Goal: Use online tool/utility: Use online tool/utility

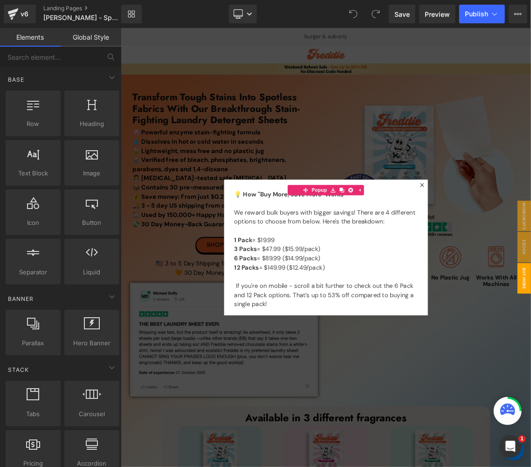
click at [531, 112] on div at bounding box center [402, 329] width 564 height 603
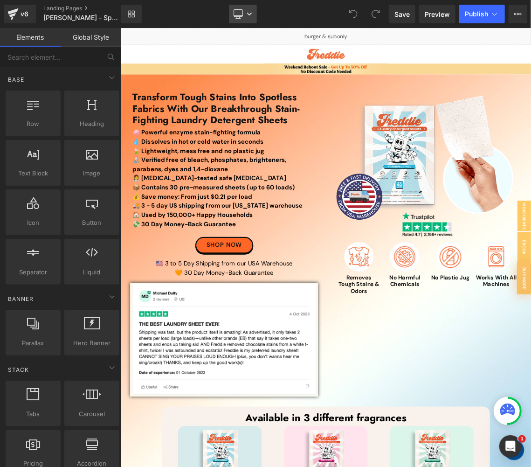
click at [236, 14] on icon at bounding box center [238, 13] width 9 height 9
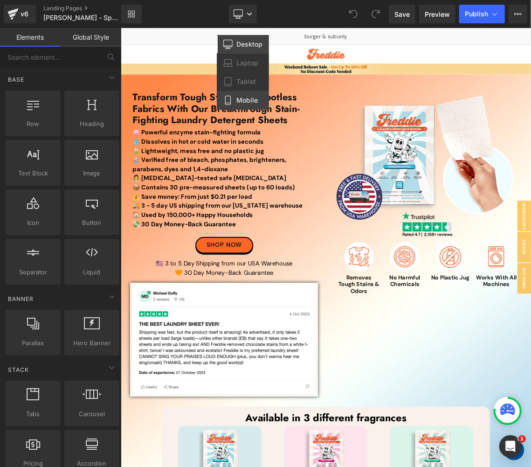
click at [245, 100] on span "Mobile" at bounding box center [246, 100] width 21 height 8
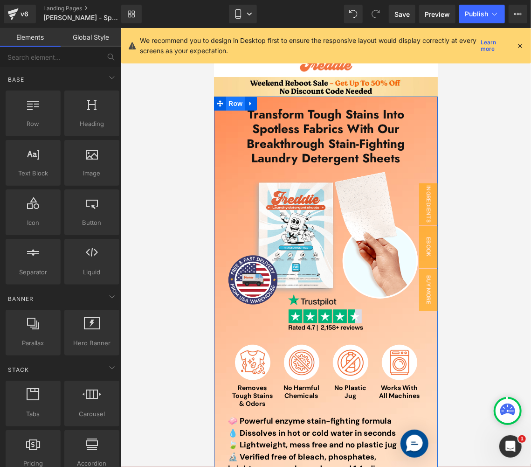
click at [227, 104] on span "Row" at bounding box center [235, 103] width 19 height 14
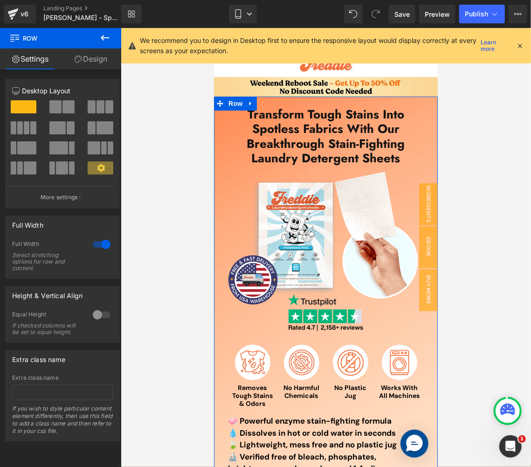
click at [102, 68] on link "Design" at bounding box center [91, 58] width 61 height 21
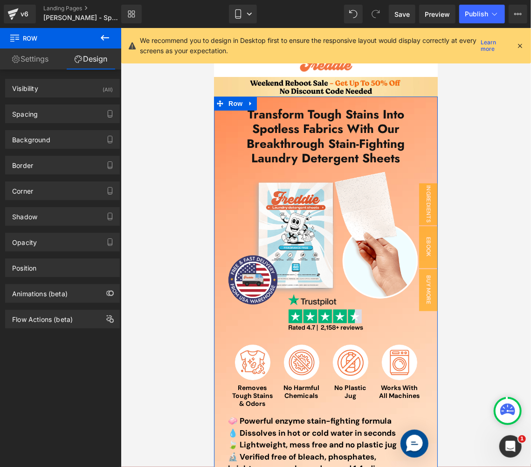
click at [53, 149] on div "Border Border Style Custom Border Solid Border Dashed Border Dotted Custom Cust…" at bounding box center [62, 162] width 125 height 26
click at [62, 136] on div "Background" at bounding box center [63, 140] width 114 height 18
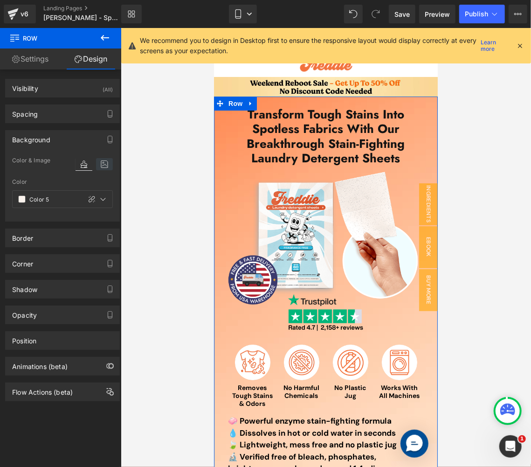
click at [100, 166] on icon at bounding box center [104, 164] width 17 height 12
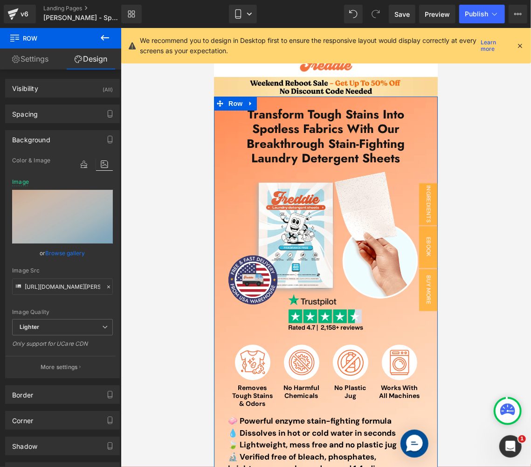
click at [68, 255] on link "Browse gallery" at bounding box center [66, 253] width 40 height 16
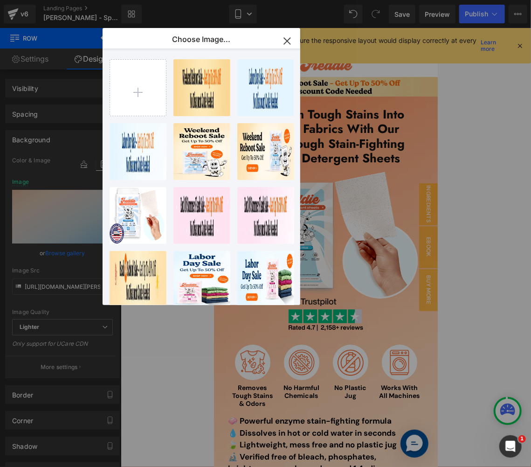
click at [289, 46] on icon "button" at bounding box center [287, 41] width 15 height 15
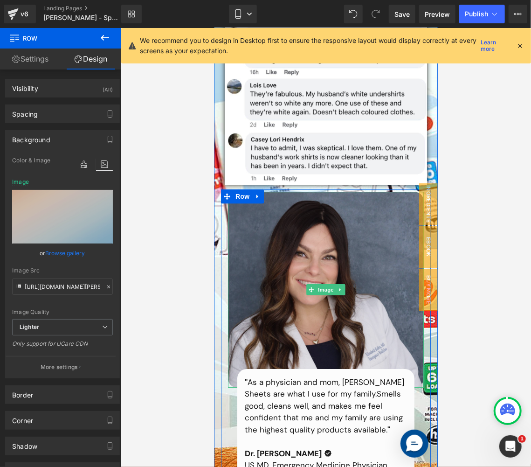
scroll to position [1212, 0]
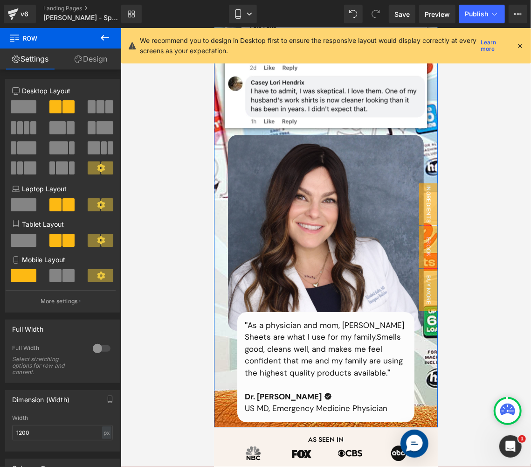
click at [101, 64] on link "Design" at bounding box center [91, 58] width 61 height 21
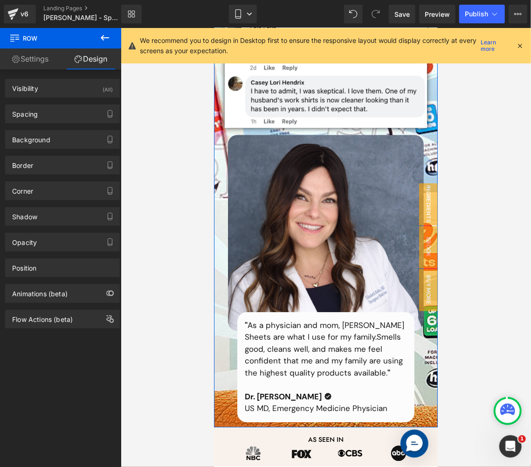
click at [59, 149] on div "Border Border Style Custom Border Solid Border Dashed Border Dotted Custom Cust…" at bounding box center [62, 162] width 125 height 26
click at [64, 133] on div "Background" at bounding box center [63, 140] width 114 height 18
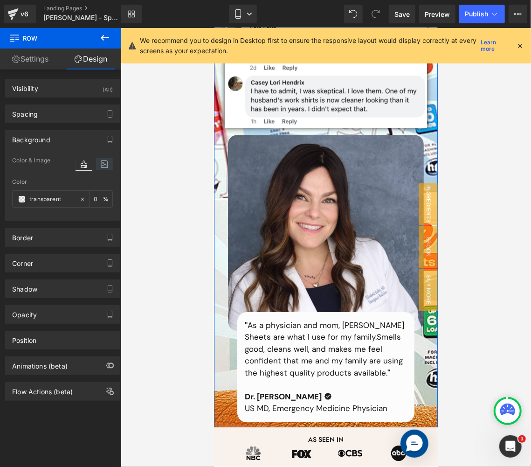
click at [109, 161] on icon at bounding box center [104, 164] width 17 height 12
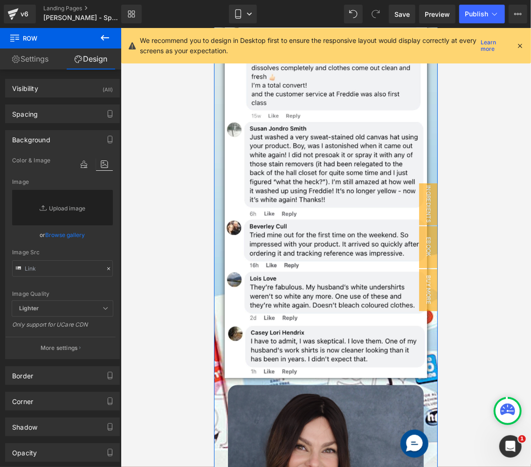
scroll to position [979, 0]
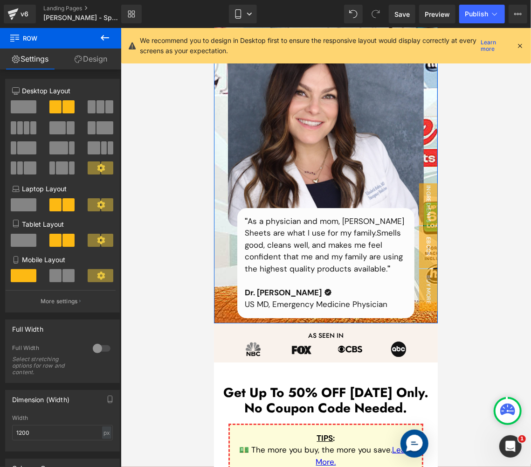
scroll to position [1399, 0]
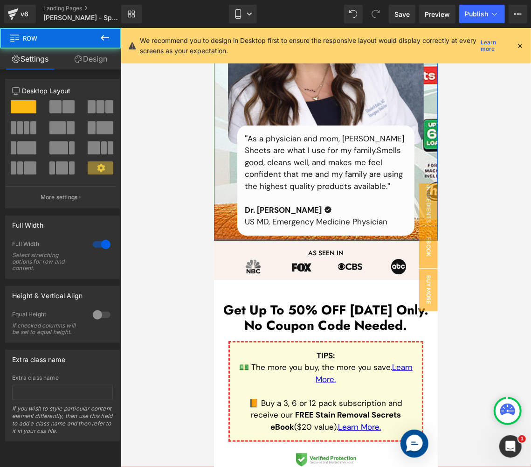
click at [390, 239] on div at bounding box center [326, 239] width 224 height 2
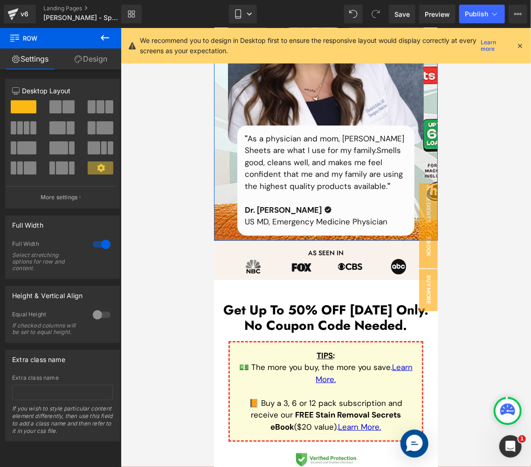
click at [112, 57] on link "Design" at bounding box center [91, 58] width 61 height 21
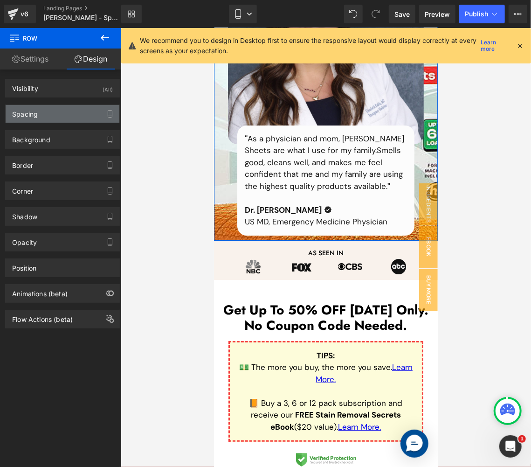
type input "[URL][DOMAIN_NAME][PERSON_NAME]"
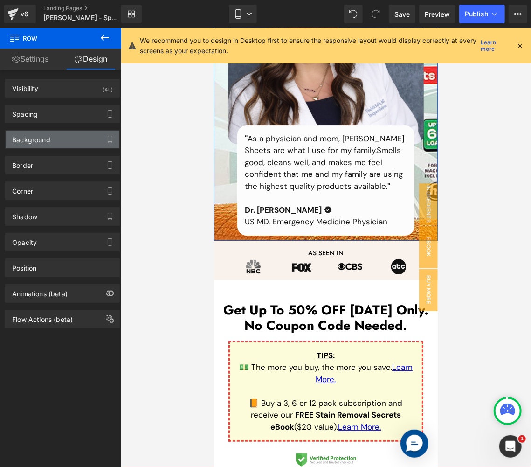
click at [63, 135] on div "Background" at bounding box center [63, 140] width 114 height 18
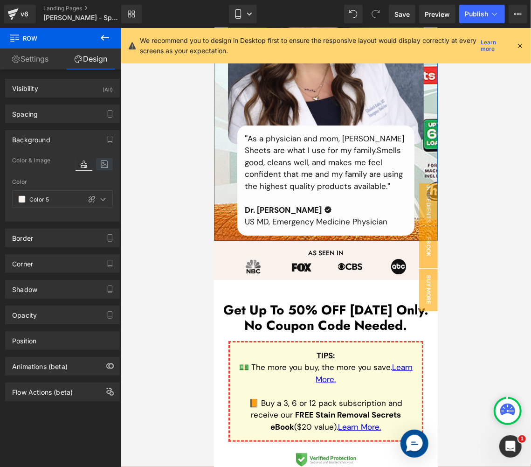
click at [104, 165] on icon at bounding box center [104, 164] width 17 height 12
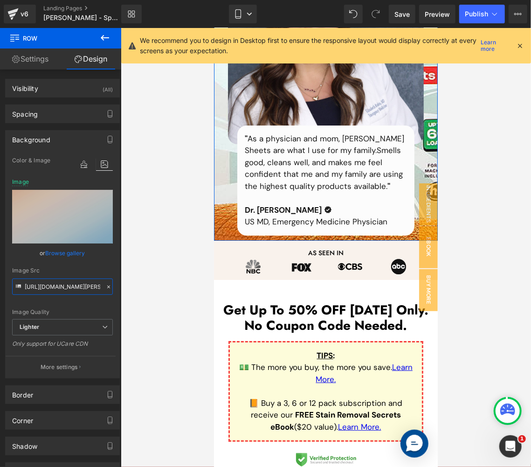
click at [56, 284] on input "[URL][DOMAIN_NAME][PERSON_NAME]" at bounding box center [62, 286] width 101 height 16
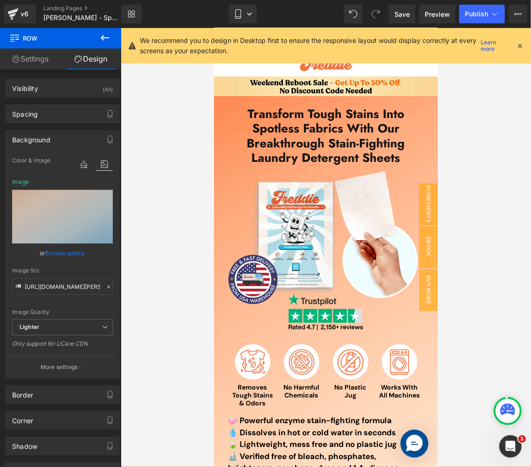
scroll to position [0, 0]
